Goal: Find specific page/section: Find specific page/section

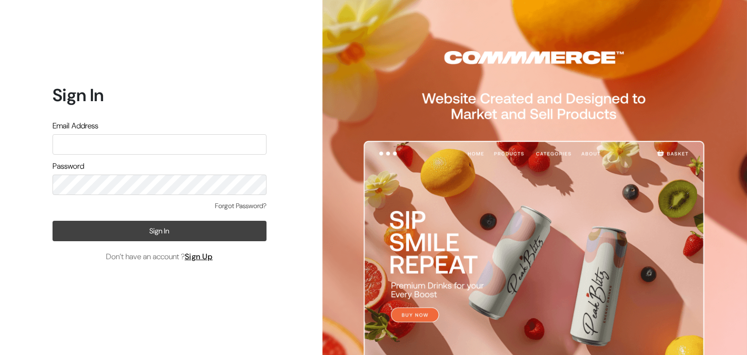
type input "[EMAIL_ADDRESS][DOMAIN_NAME]"
click at [163, 236] on button "Sign In" at bounding box center [160, 231] width 214 height 20
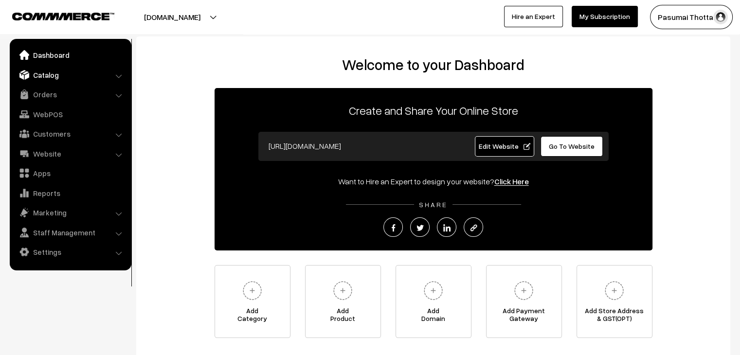
click at [57, 72] on link "Catalog" at bounding box center [70, 75] width 116 height 18
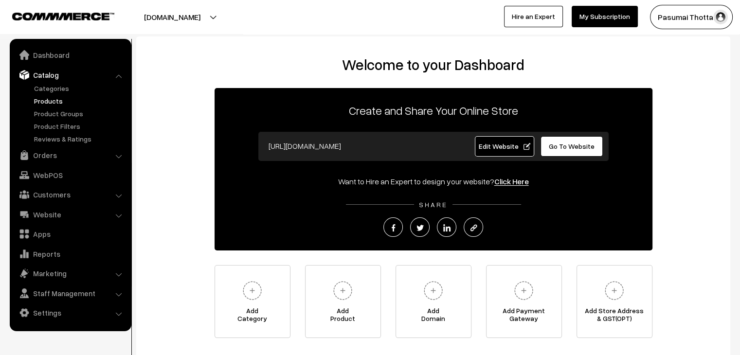
click at [39, 102] on link "Products" at bounding box center [80, 101] width 96 height 10
